Goal: Transaction & Acquisition: Obtain resource

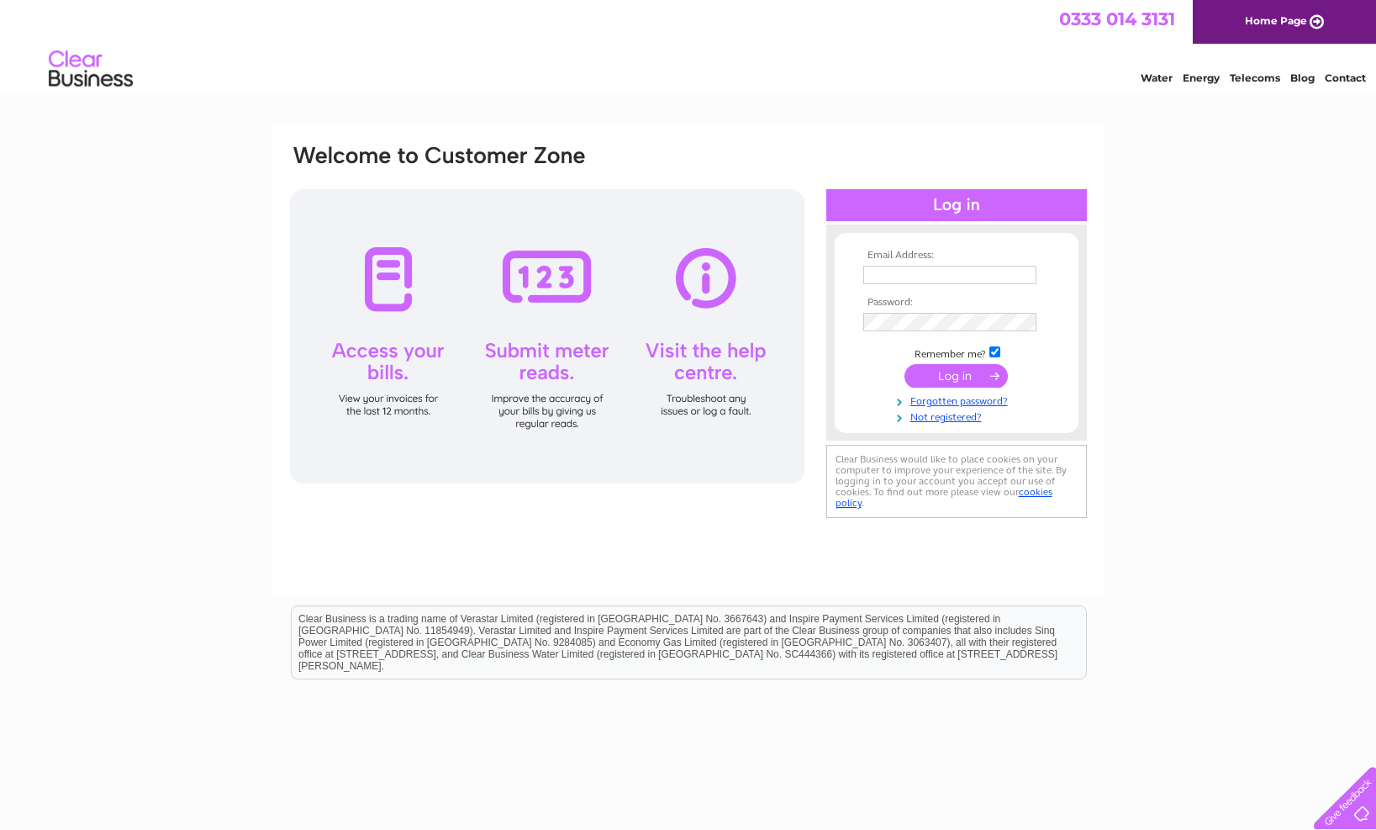
type input "sales@fastracker.co.uk"
click at [984, 374] on input "submit" at bounding box center [956, 376] width 103 height 24
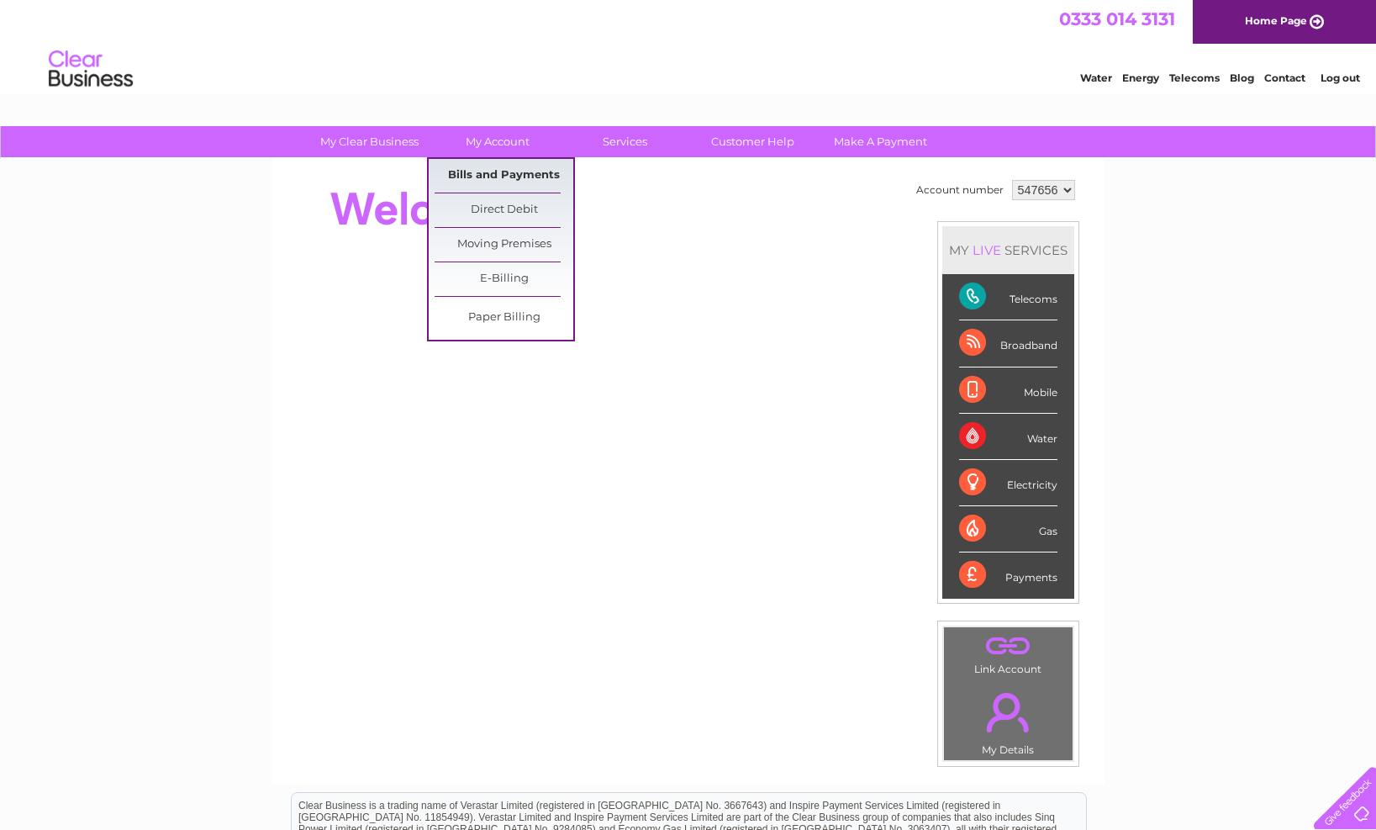
click at [509, 177] on link "Bills and Payments" at bounding box center [504, 176] width 139 height 34
click at [540, 167] on link "Bills and Payments" at bounding box center [504, 176] width 139 height 34
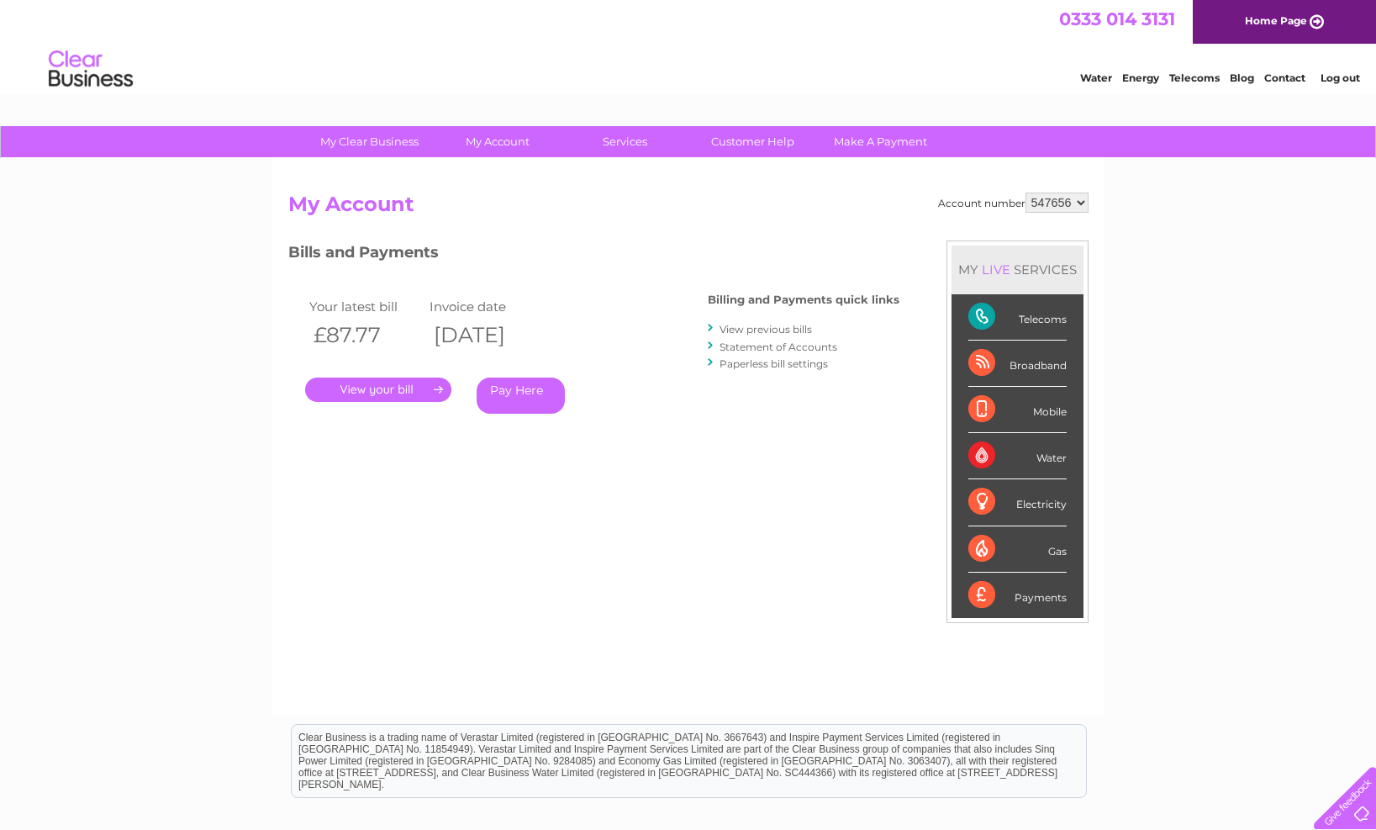
click at [423, 385] on link "." at bounding box center [378, 389] width 146 height 24
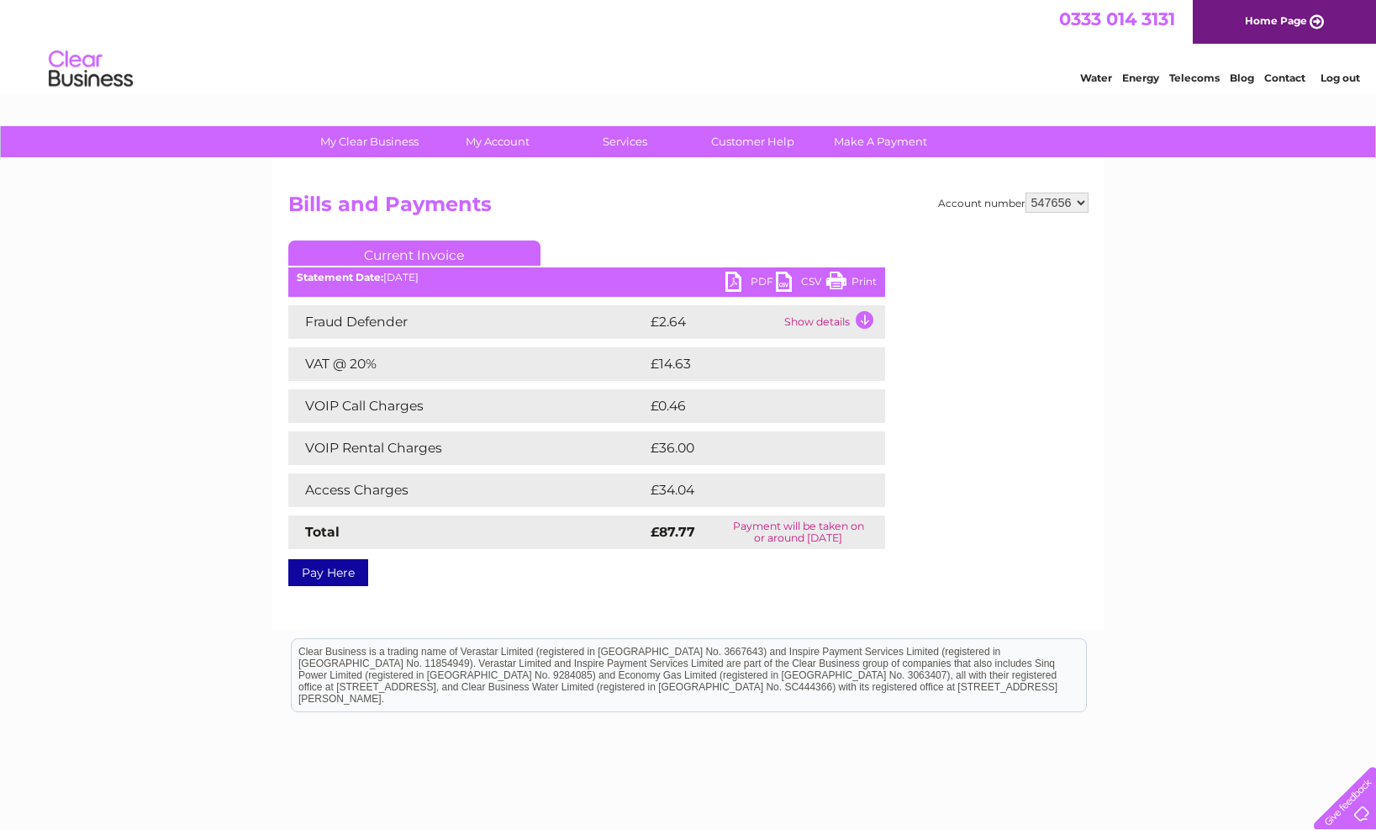
click at [341, 571] on link "Pay Here" at bounding box center [328, 572] width 80 height 27
click at [833, 277] on link "Print" at bounding box center [851, 284] width 50 height 24
click at [838, 277] on link "Print" at bounding box center [851, 284] width 50 height 24
drag, startPoint x: 838, startPoint y: 277, endPoint x: 862, endPoint y: 279, distance: 24.4
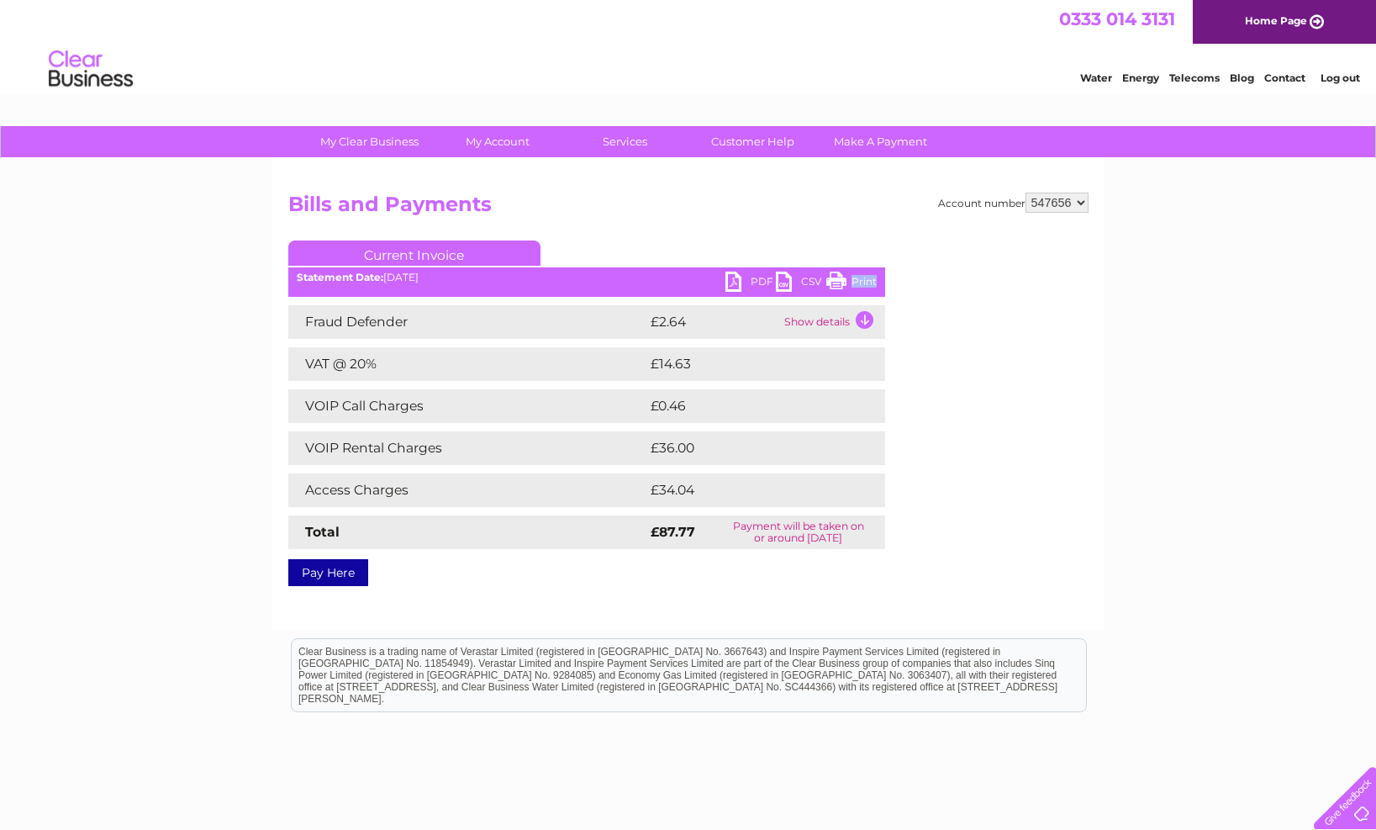
click at [862, 279] on link "Print" at bounding box center [851, 284] width 50 height 24
drag, startPoint x: 862, startPoint y: 279, endPoint x: 832, endPoint y: 280, distance: 30.3
click at [832, 280] on link "Print" at bounding box center [851, 284] width 50 height 24
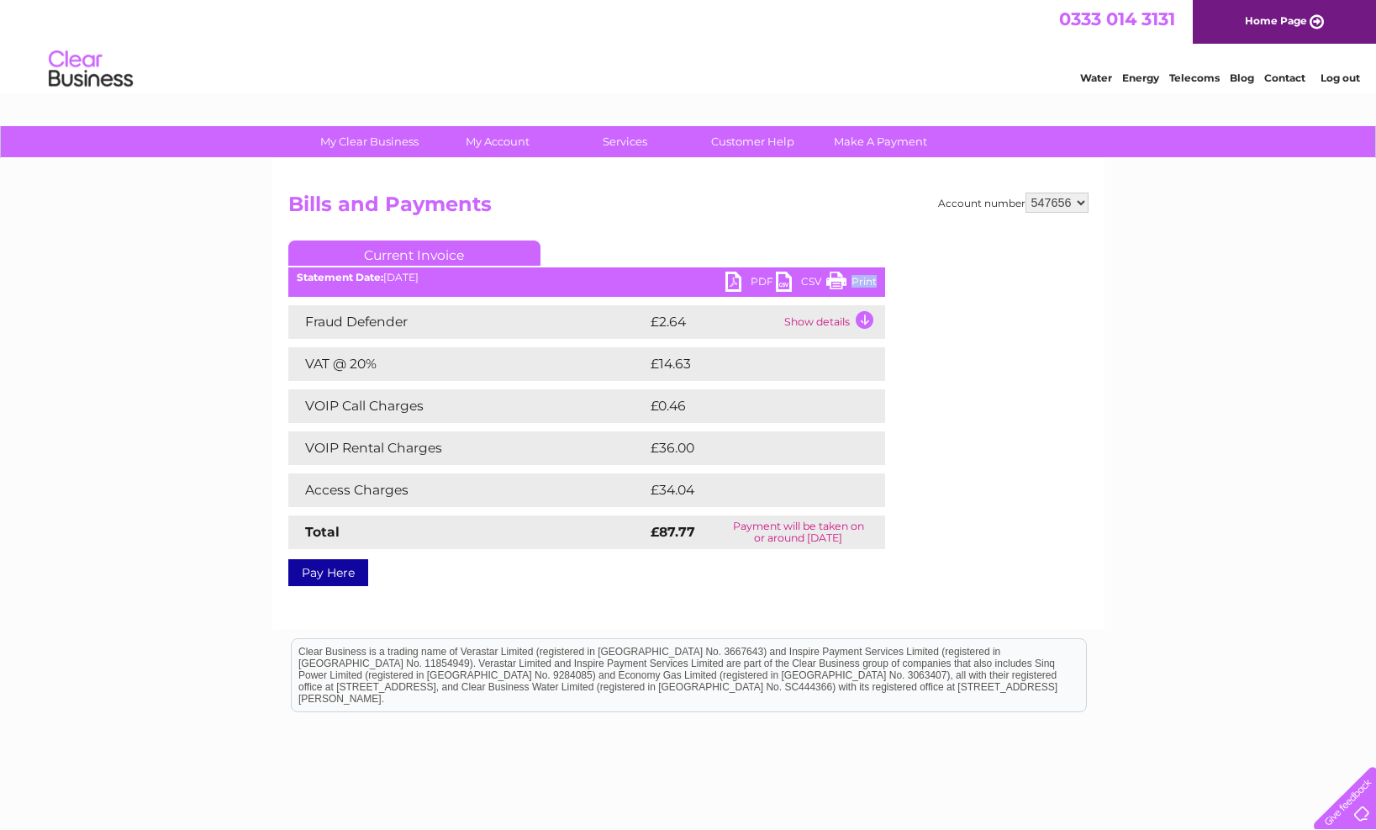
click at [832, 280] on link "Print" at bounding box center [851, 284] width 50 height 24
click at [730, 282] on link "PDF" at bounding box center [750, 284] width 50 height 24
click at [783, 282] on link "CSV" at bounding box center [801, 284] width 50 height 24
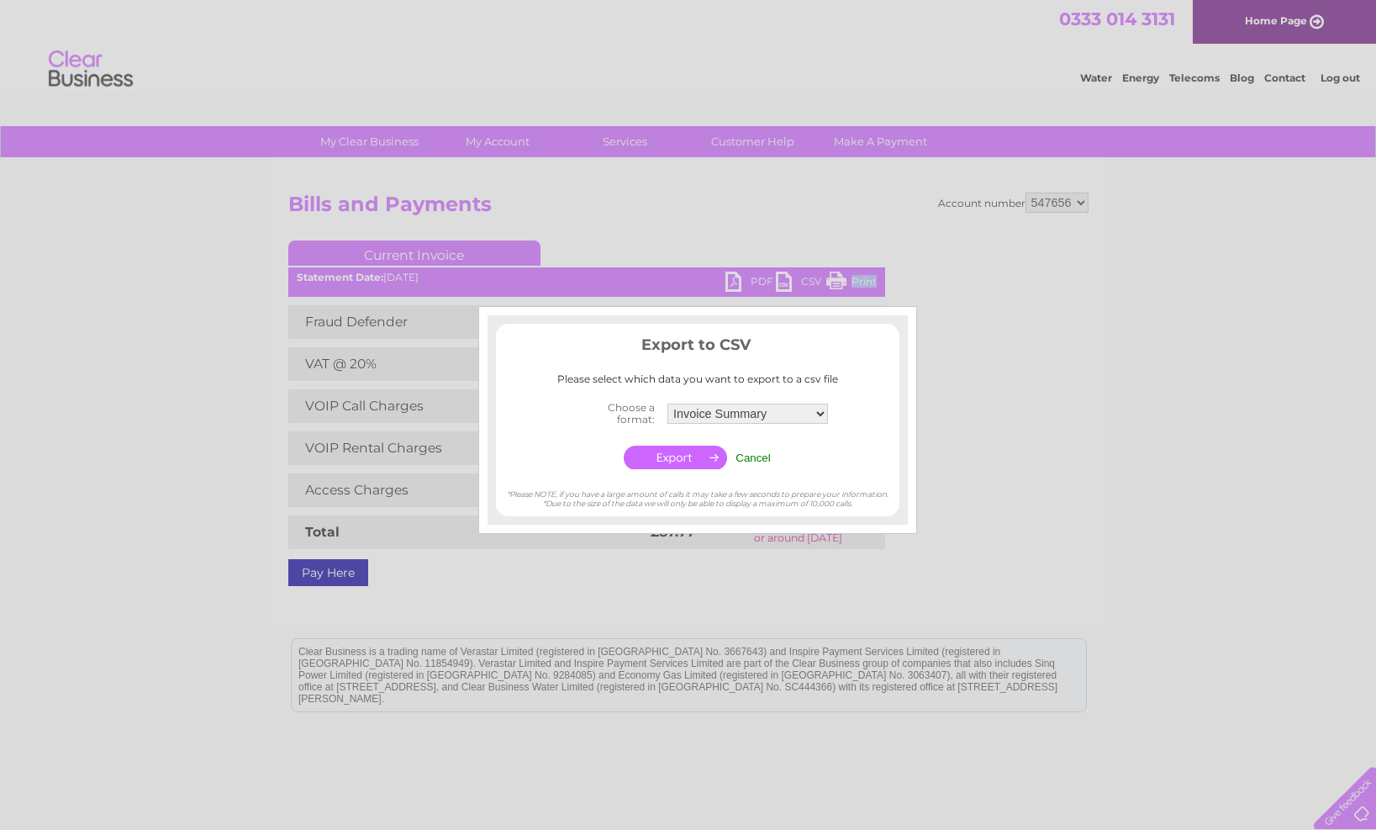
click at [699, 456] on input "button" at bounding box center [675, 458] width 103 height 24
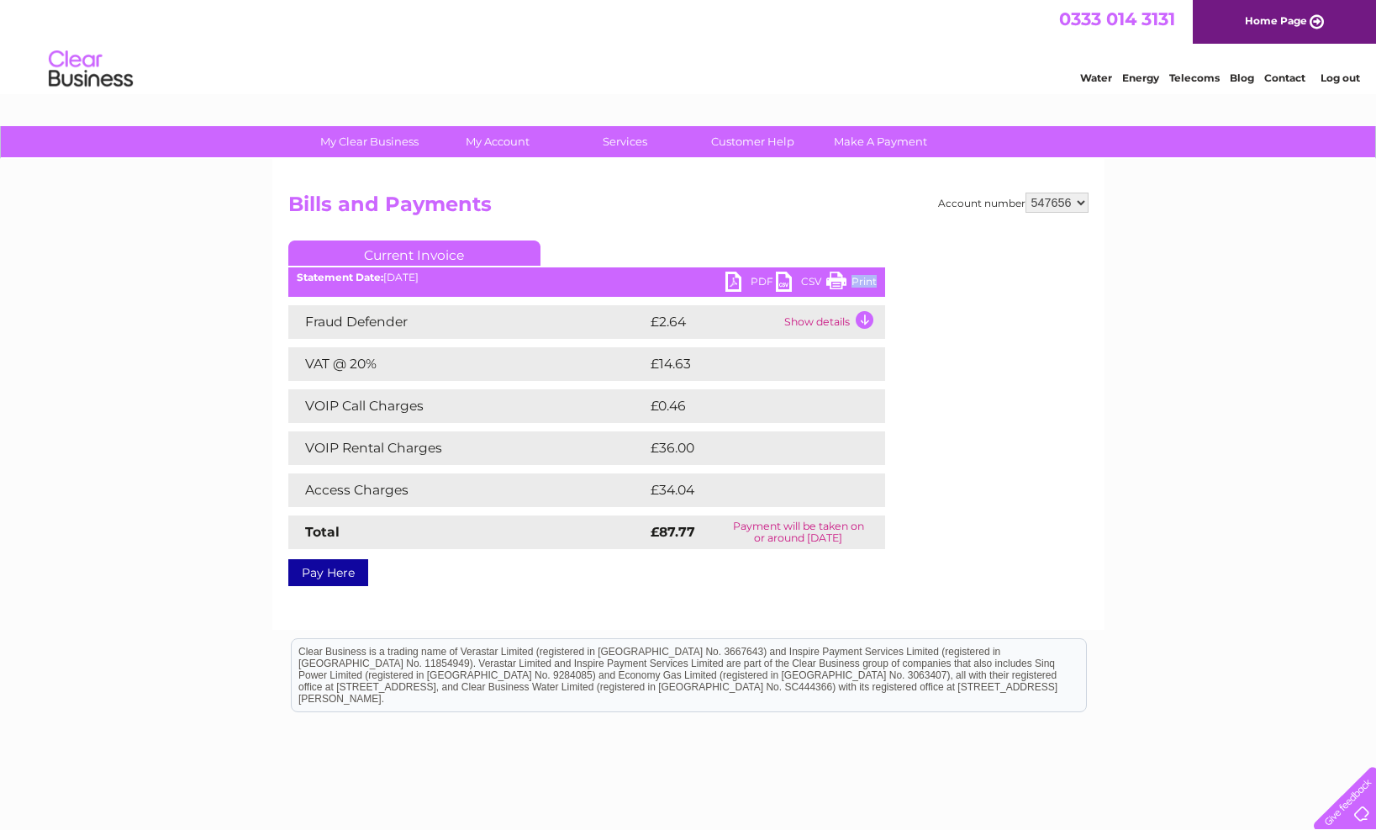
click at [857, 277] on link "Print" at bounding box center [851, 284] width 50 height 24
click at [860, 277] on link "Print" at bounding box center [851, 284] width 50 height 24
click at [401, 254] on link "Current Invoice" at bounding box center [414, 252] width 252 height 25
